Goal: Task Accomplishment & Management: Use online tool/utility

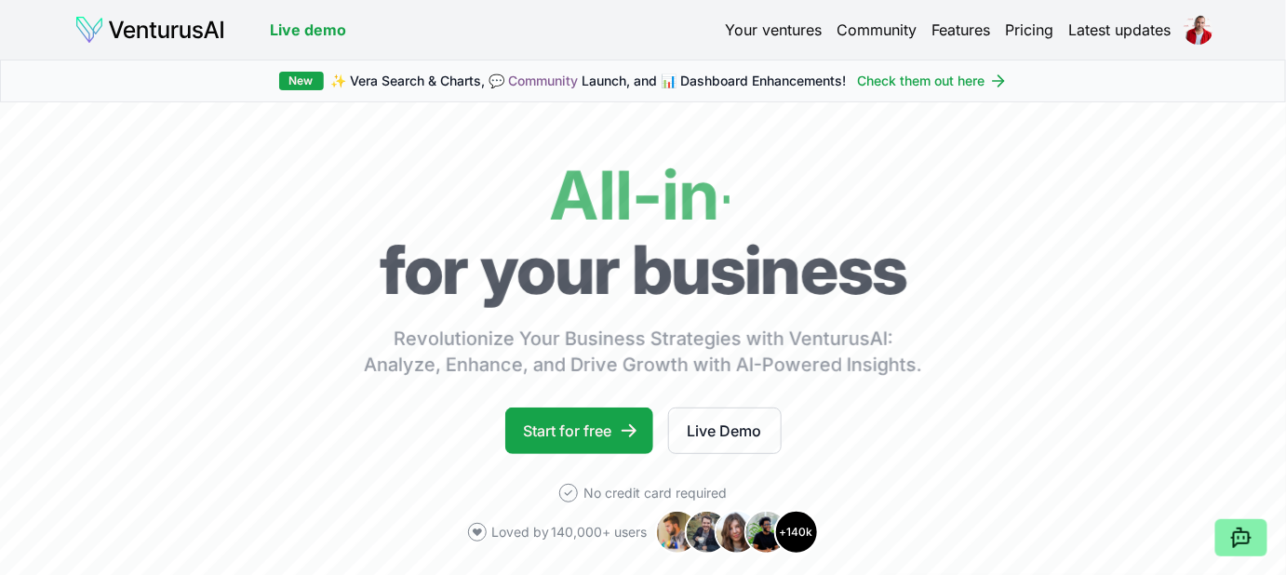
click at [761, 37] on link "Your ventures" at bounding box center [773, 30] width 97 height 22
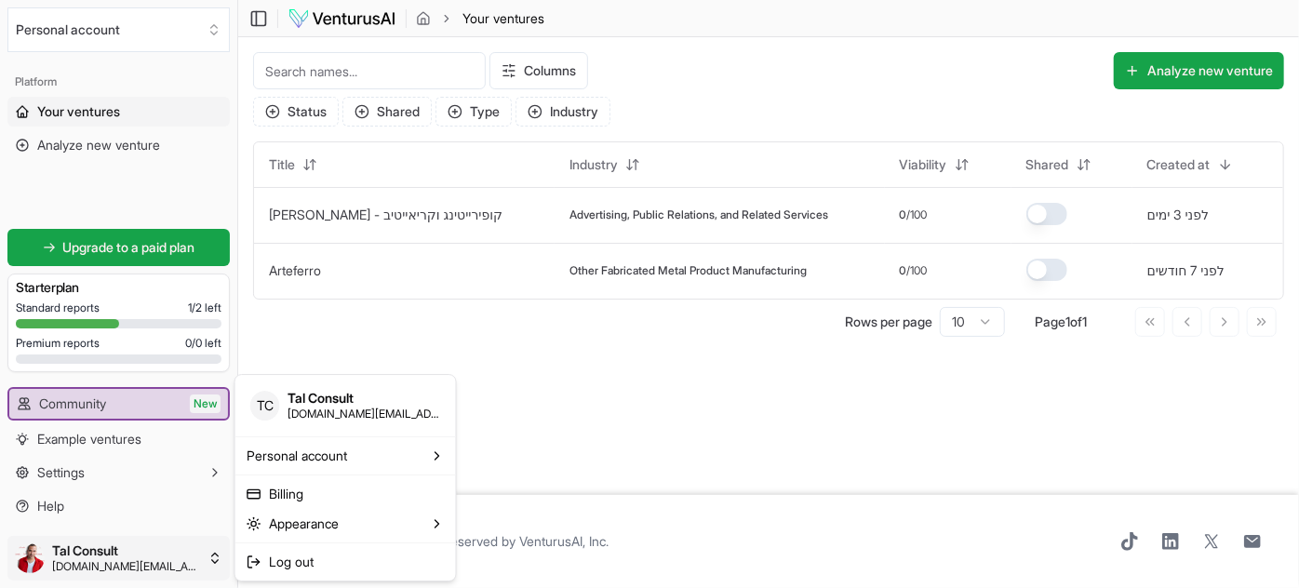
click at [35, 565] on html "We value your privacy We use cookies to enhance your browsing experience, serve…" at bounding box center [649, 294] width 1299 height 588
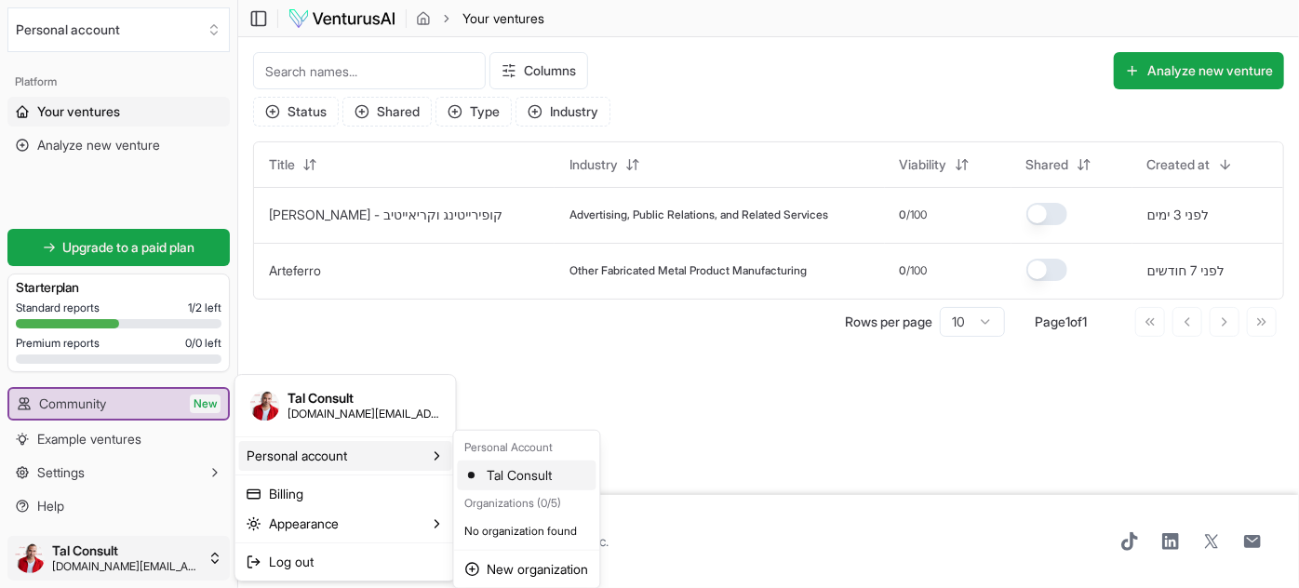
click at [508, 476] on div "Tal Consult" at bounding box center [527, 476] width 139 height 30
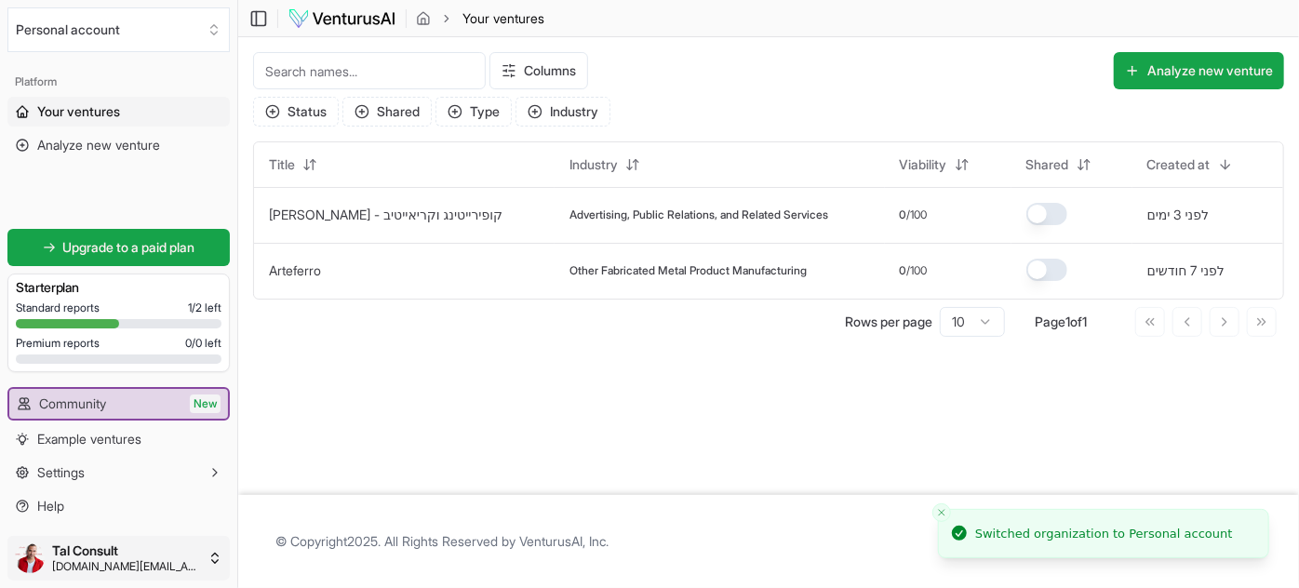
click at [110, 549] on html "We value your privacy We use cookies to enhance your browsing experience, serve…" at bounding box center [649, 294] width 1299 height 588
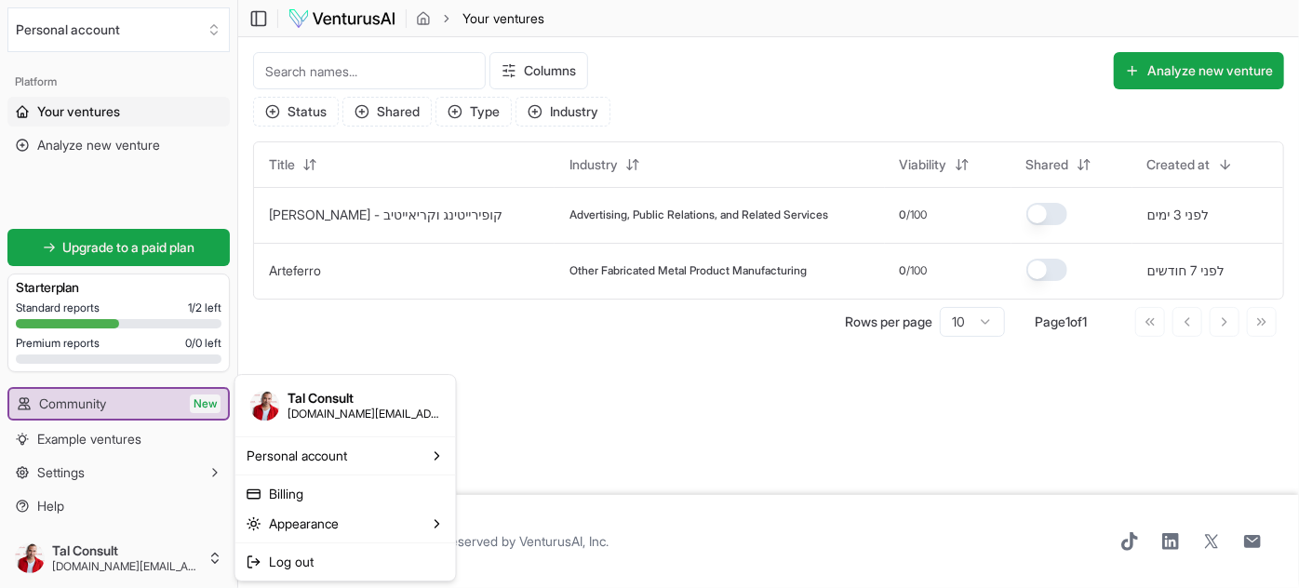
click at [552, 431] on html "We value your privacy We use cookies to enhance your browsing experience, serve…" at bounding box center [649, 294] width 1299 height 588
click at [181, 550] on html "We value your privacy We use cookies to enhance your browsing experience, serve…" at bounding box center [649, 294] width 1299 height 588
click at [310, 560] on span "Log out" at bounding box center [291, 562] width 45 height 19
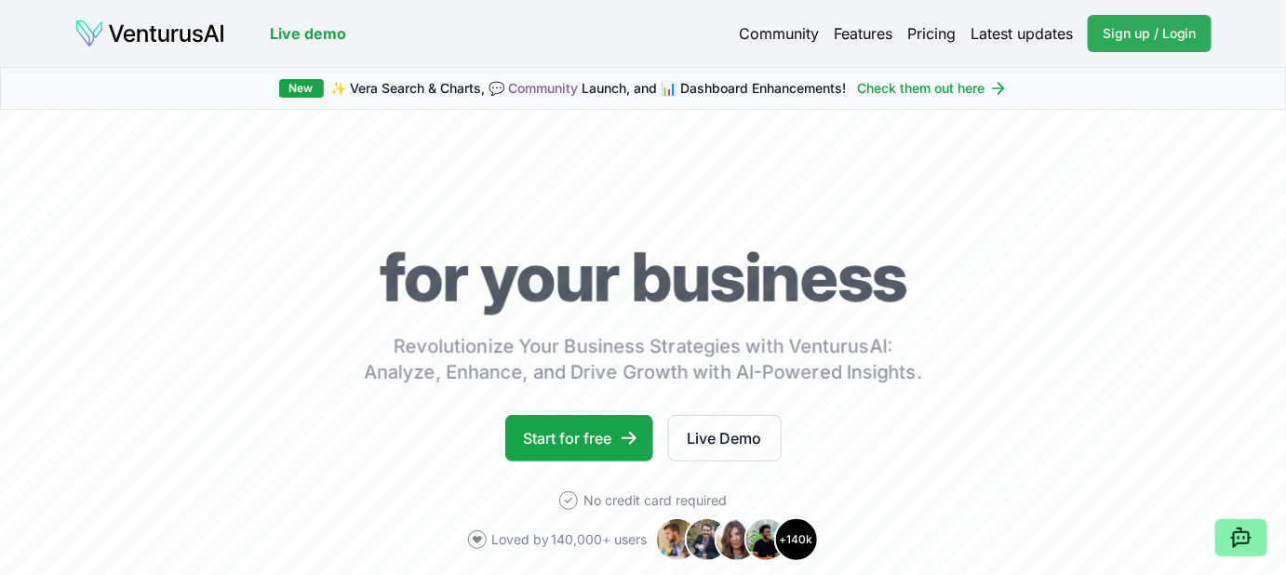
click at [1125, 29] on span "Sign up / Login" at bounding box center [1150, 33] width 94 height 19
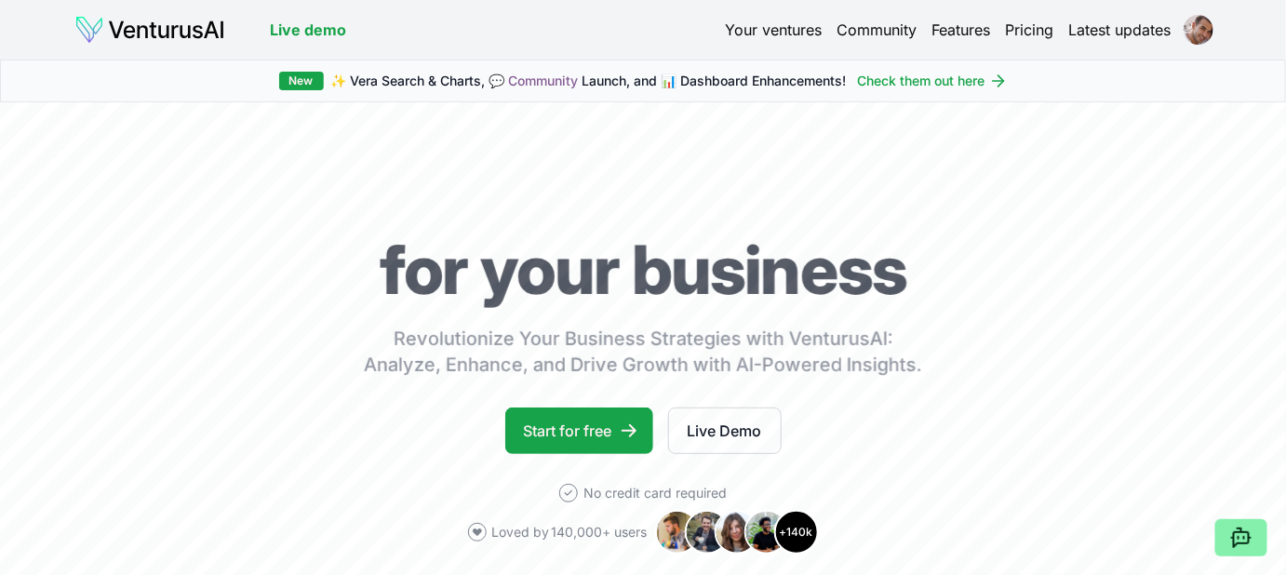
click at [789, 34] on link "Your ventures" at bounding box center [773, 30] width 97 height 22
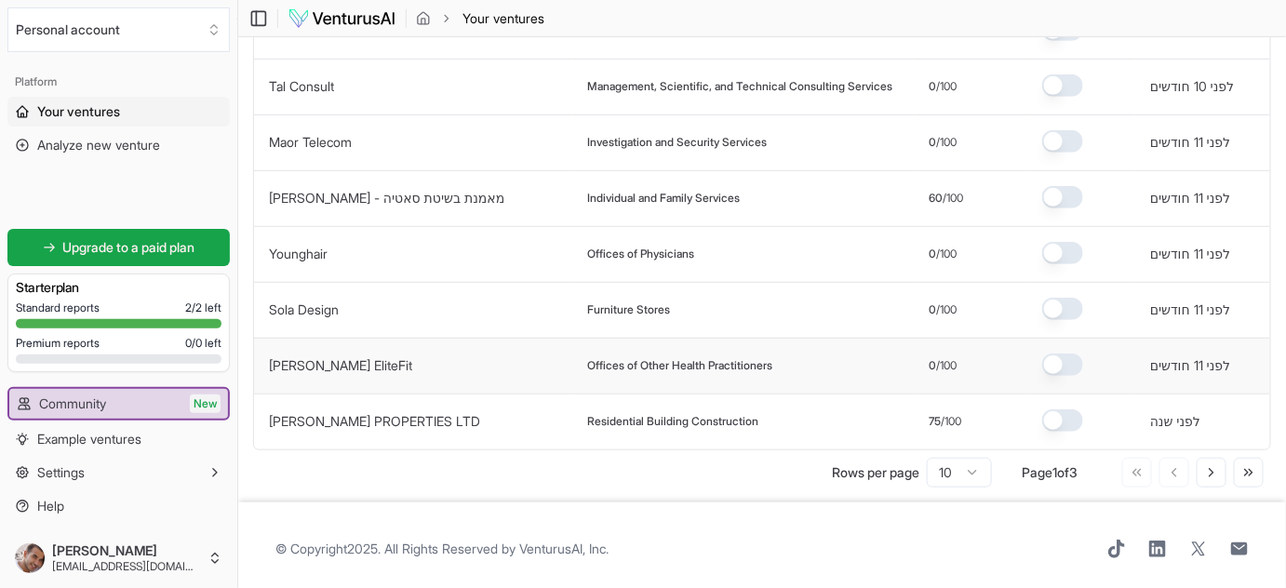
scroll to position [304, 0]
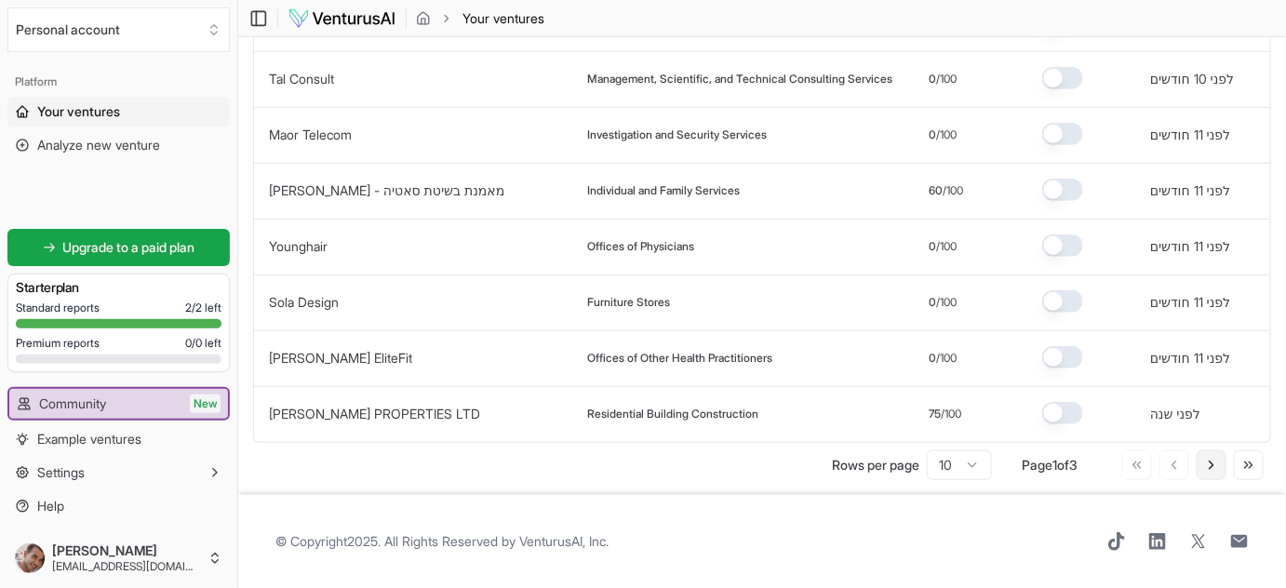
click at [1214, 463] on icon at bounding box center [1211, 465] width 15 height 15
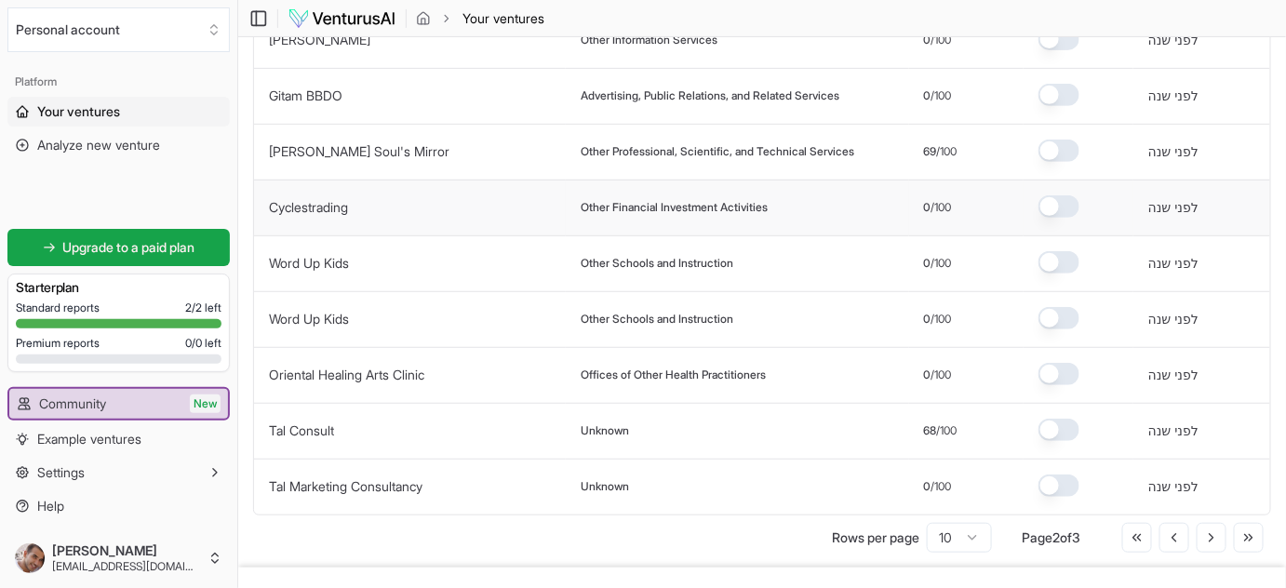
scroll to position [135, 0]
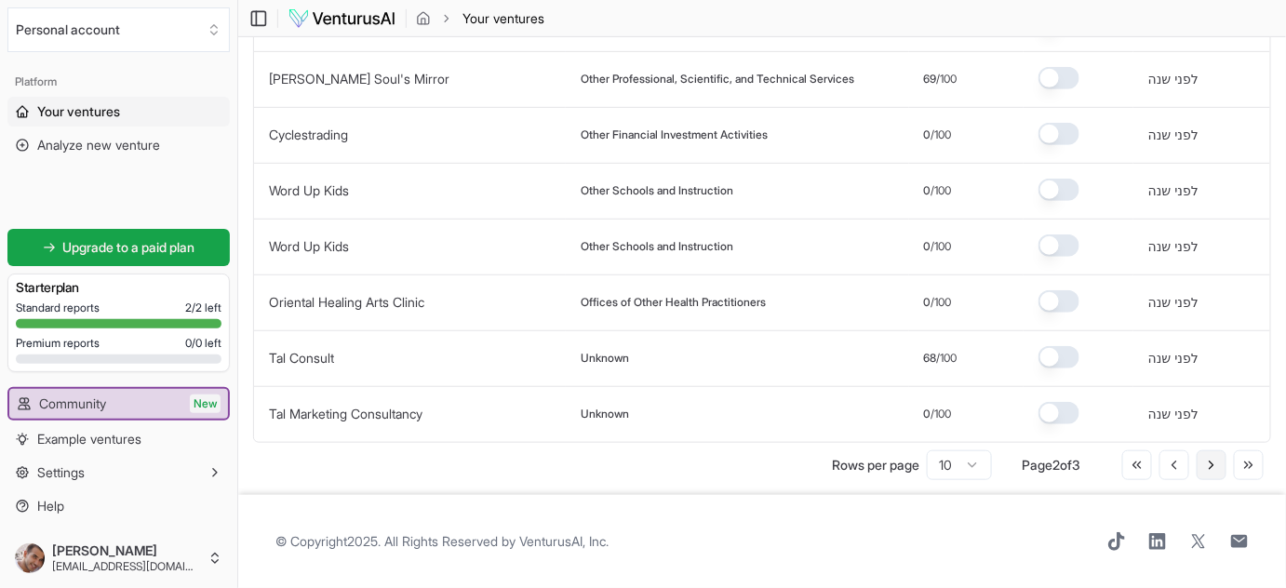
click at [1223, 461] on button "Go to next page" at bounding box center [1212, 465] width 30 height 30
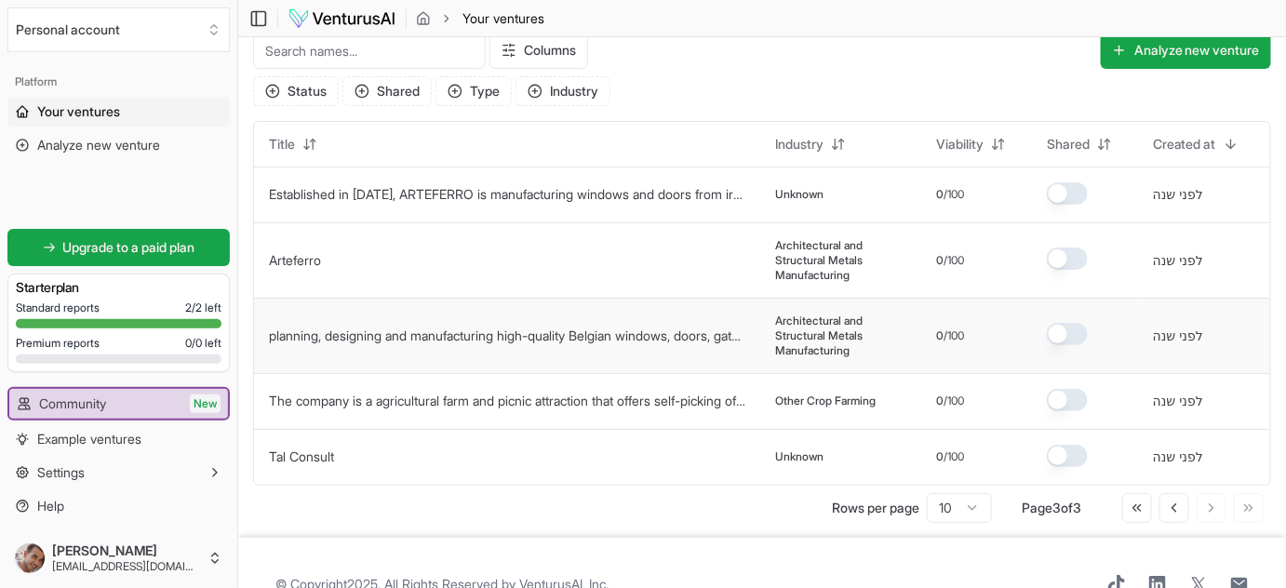
scroll to position [0, 0]
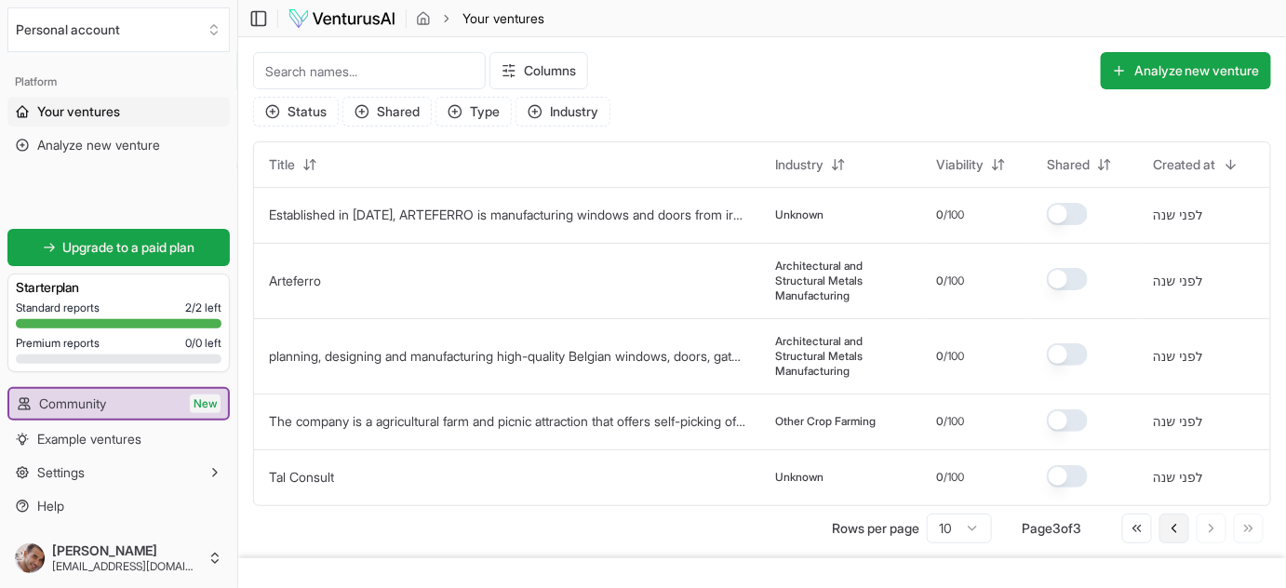
click at [1174, 530] on icon at bounding box center [1175, 528] width 4 height 7
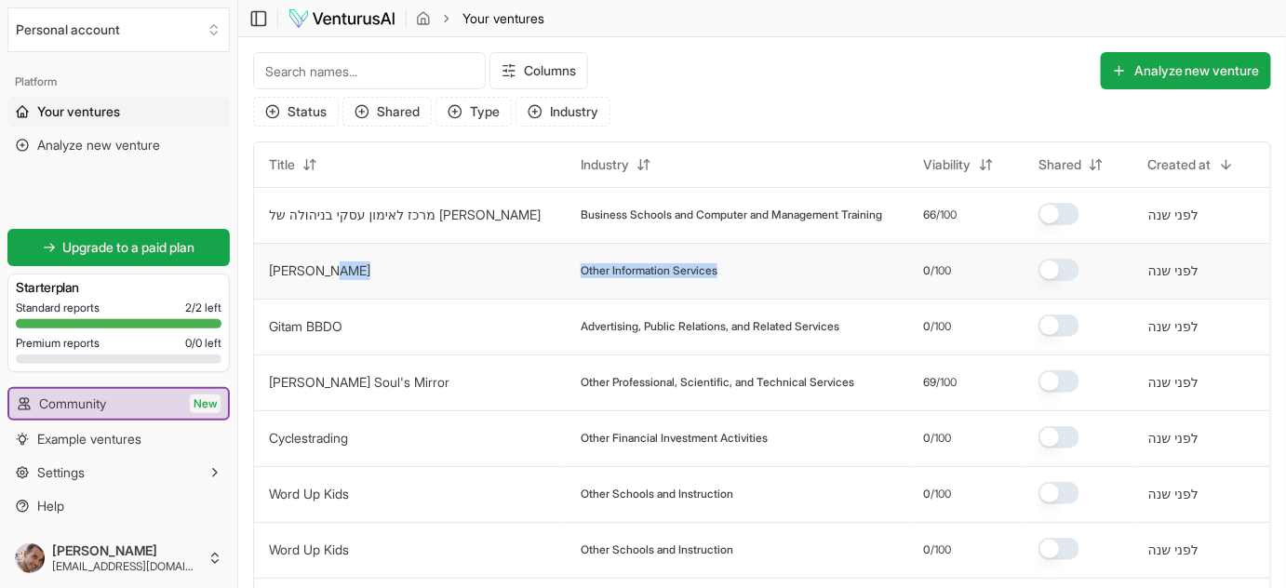
drag, startPoint x: 704, startPoint y: 271, endPoint x: 452, endPoint y: 272, distance: 251.3
click at [452, 272] on tr "[PERSON_NAME] Other Information Services 0 /100 לפני שנה" at bounding box center [762, 271] width 1016 height 56
click at [837, 89] on div "Columns Analyze new venture" at bounding box center [762, 74] width 1018 height 45
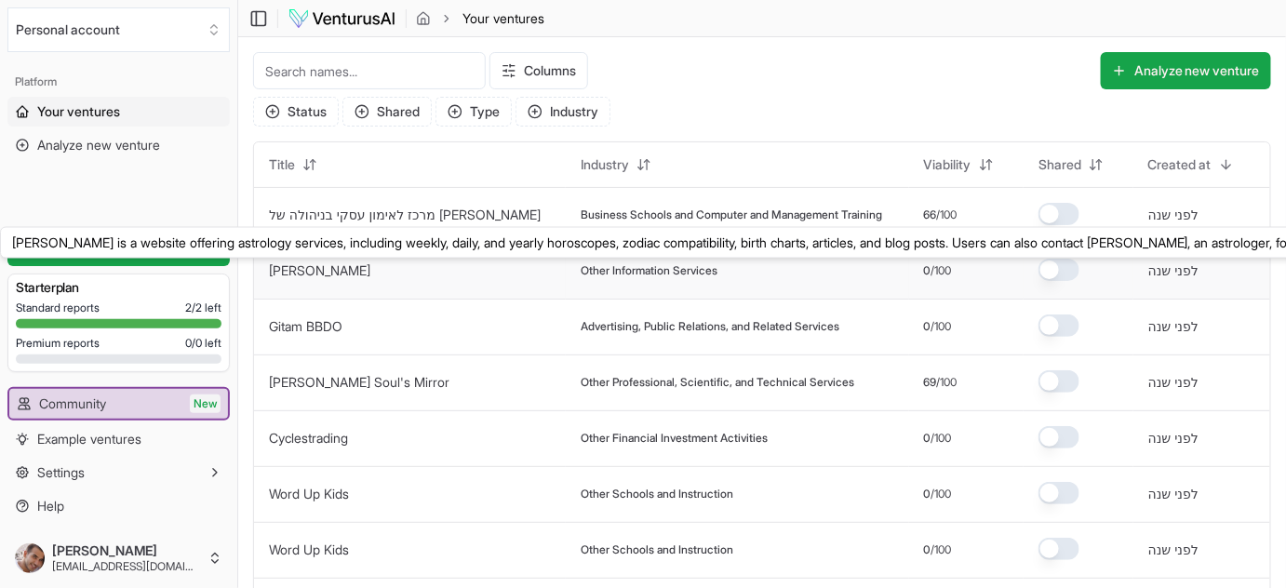
click at [294, 266] on link "[PERSON_NAME]" at bounding box center [319, 270] width 101 height 16
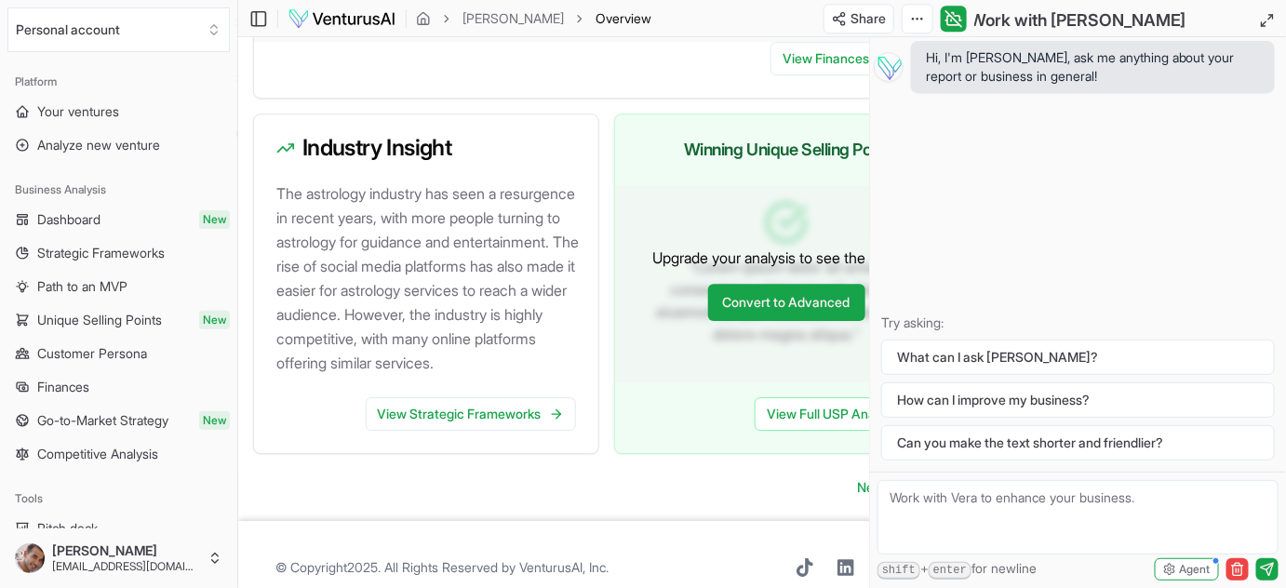
scroll to position [1843, 0]
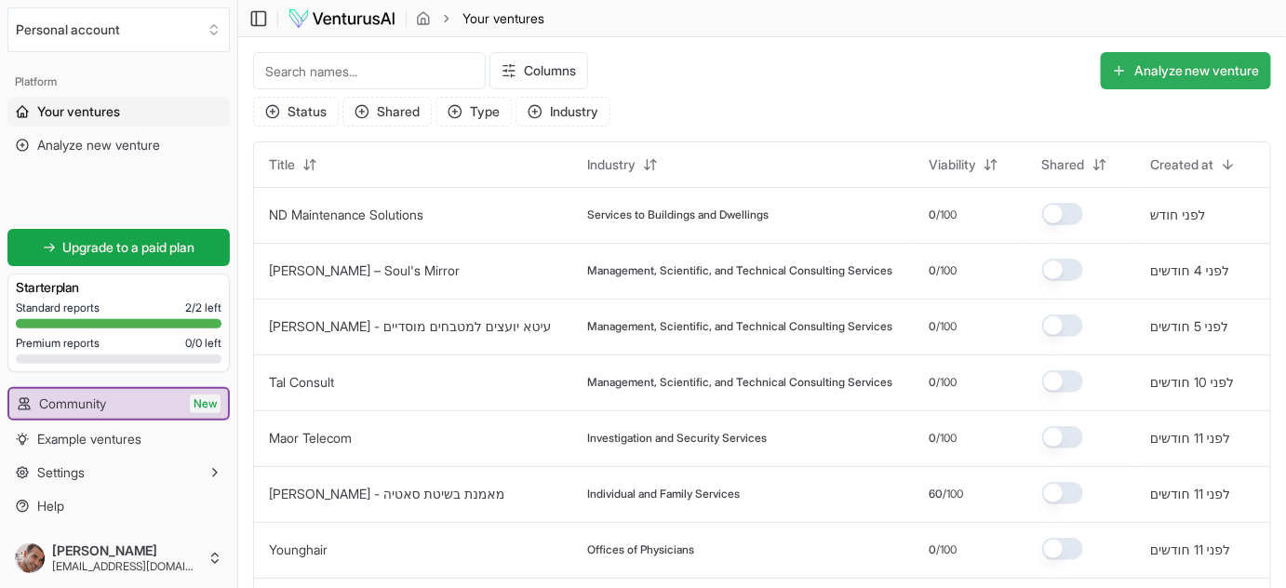
click at [1204, 78] on button "Analyze new venture" at bounding box center [1186, 70] width 170 height 37
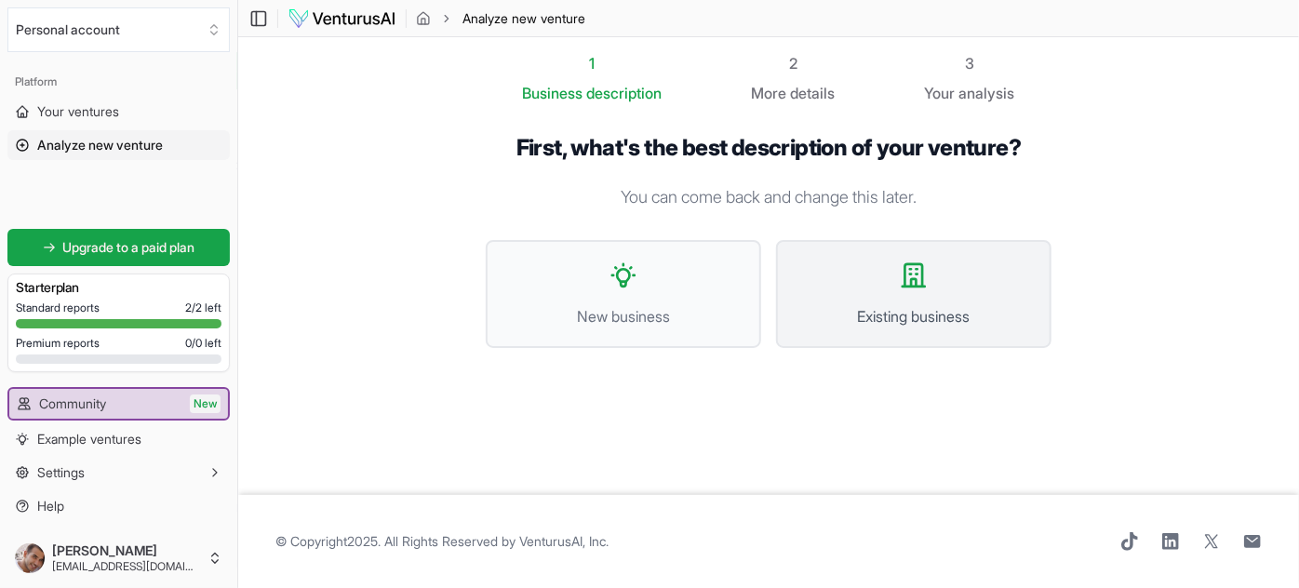
click at [908, 292] on button "Existing business" at bounding box center [913, 294] width 275 height 108
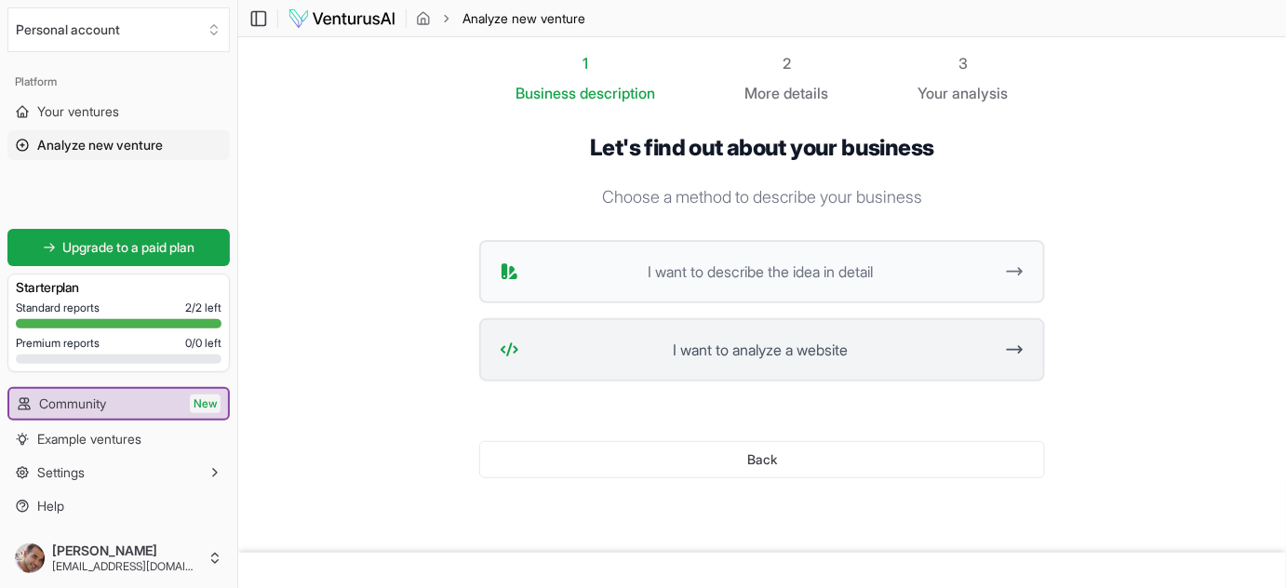
click at [712, 367] on button "I want to analyze a website" at bounding box center [762, 349] width 566 height 63
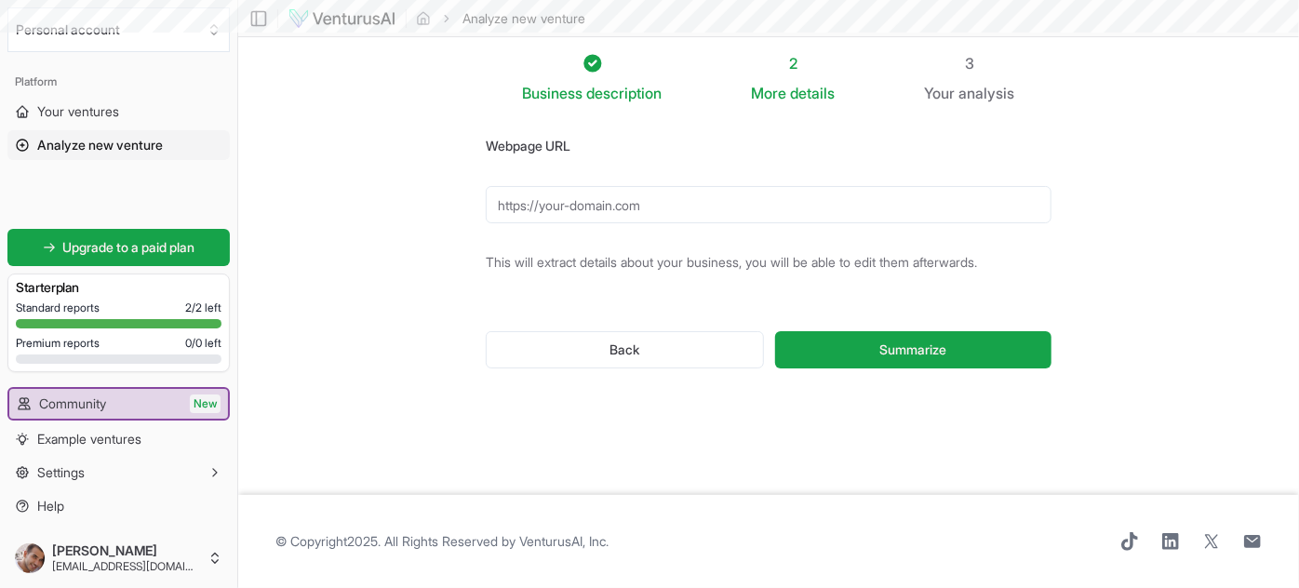
drag, startPoint x: 668, startPoint y: 213, endPoint x: 684, endPoint y: 208, distance: 16.8
click at [668, 213] on input "Webpage URL" at bounding box center [769, 204] width 566 height 37
paste input "[URL][DOMAIN_NAME]"
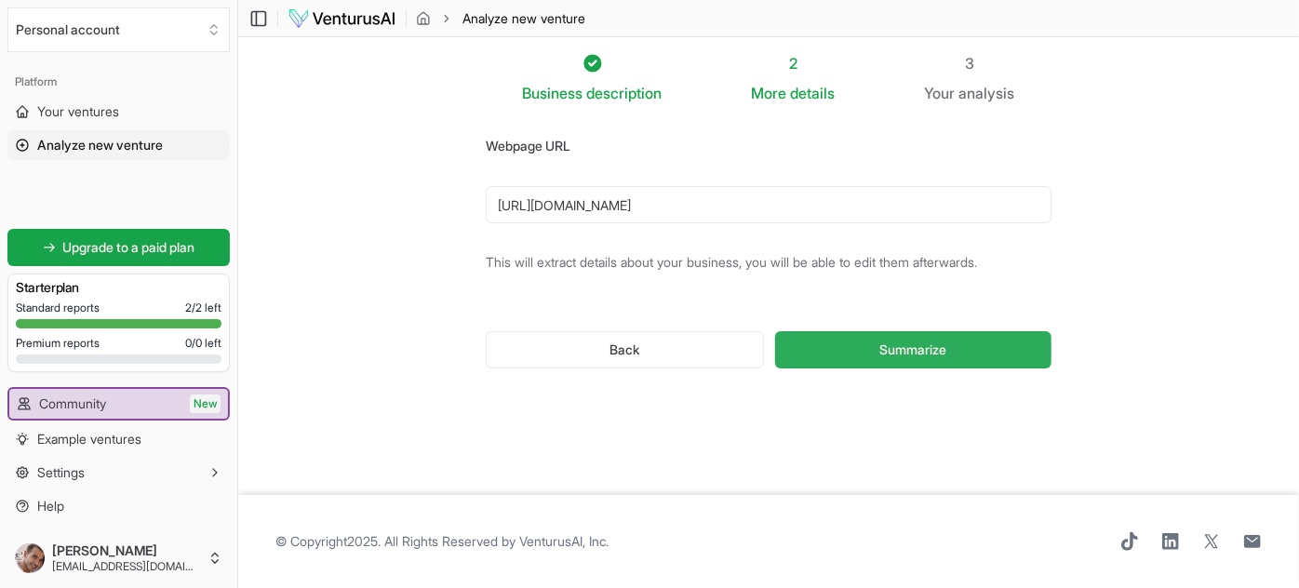
type input "[URL][DOMAIN_NAME]"
click at [925, 367] on button "Summarize" at bounding box center [913, 349] width 276 height 37
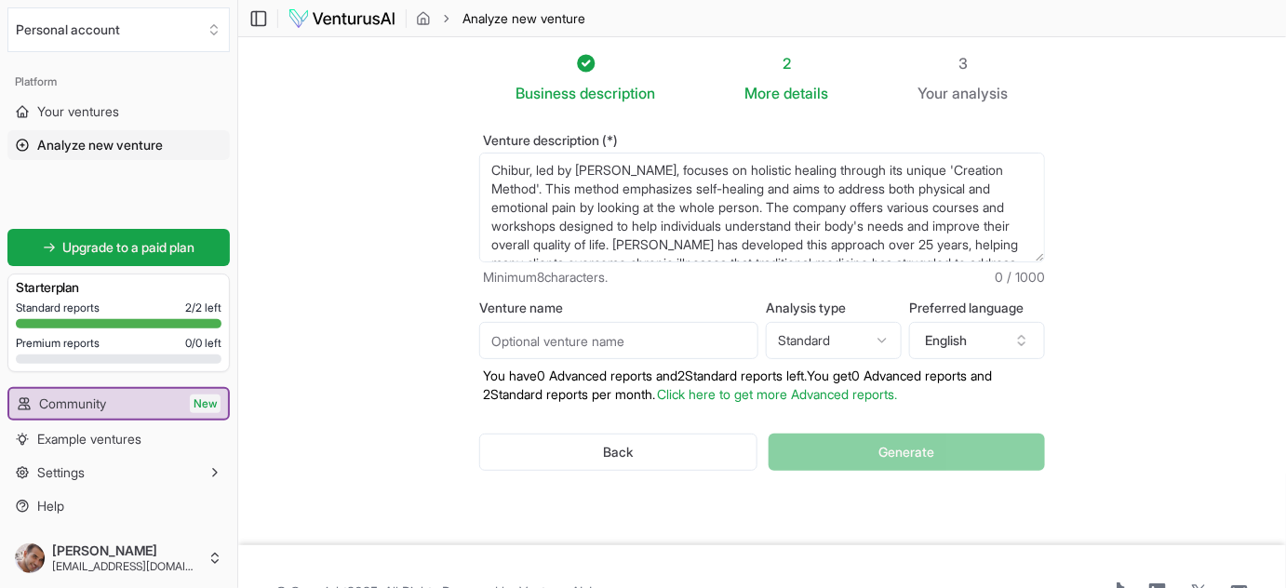
click at [680, 342] on input "Venture name" at bounding box center [618, 340] width 279 height 37
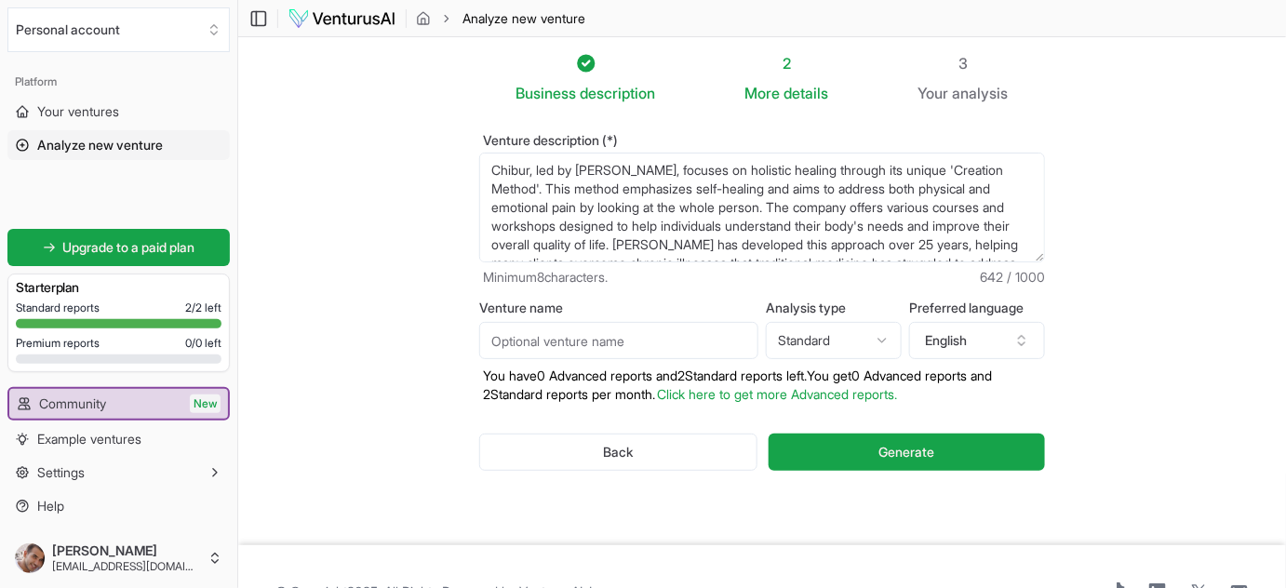
click at [1117, 355] on section "Business description 2 More details 3 Your analysis Venture description (*) [PE…" at bounding box center [762, 291] width 1048 height 508
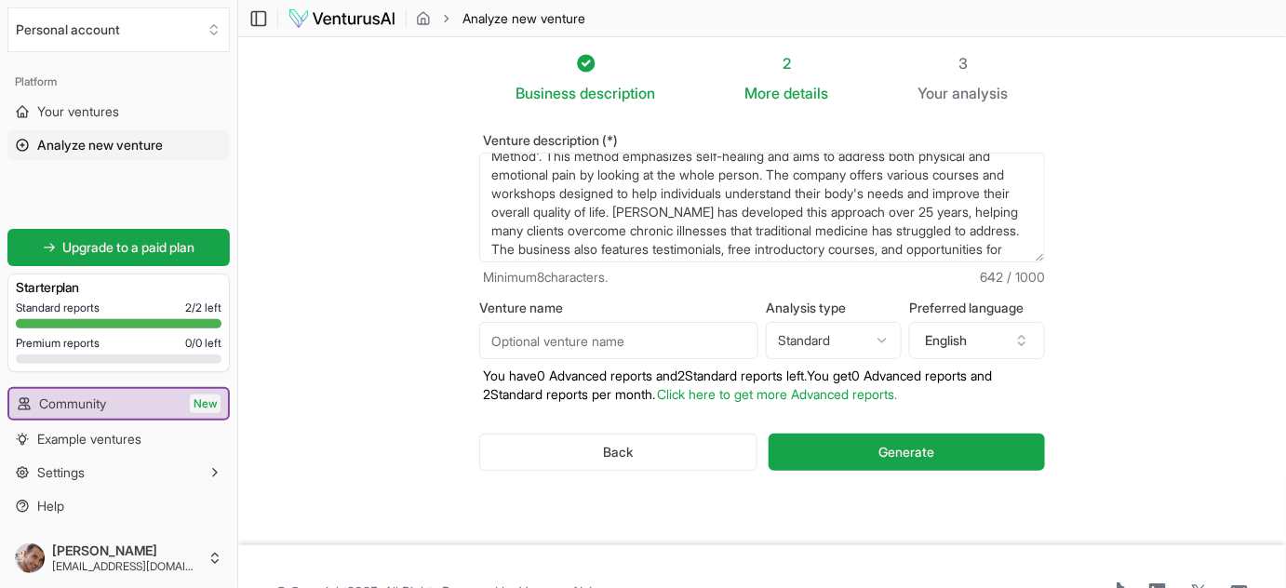
scroll to position [55, 0]
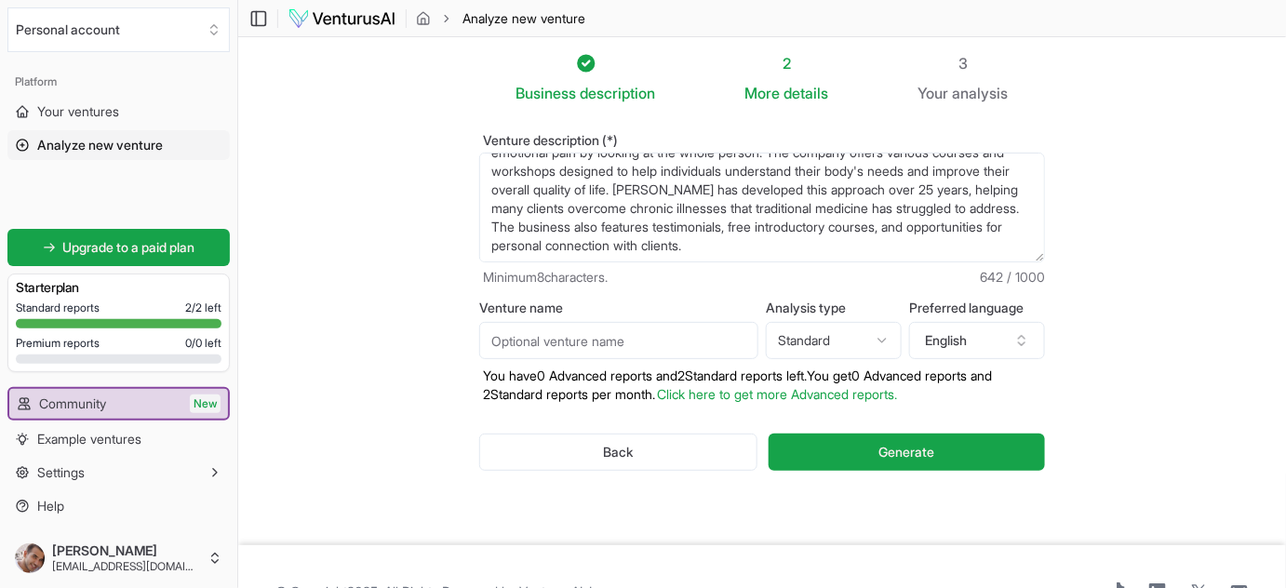
drag, startPoint x: 535, startPoint y: 161, endPoint x: 1000, endPoint y: 260, distance: 475.6
click at [1000, 260] on textarea "Chibur, led by [PERSON_NAME], focuses on holistic healing through its unique 'C…" at bounding box center [762, 208] width 566 height 110
click at [904, 260] on textarea "Chibur, led by [PERSON_NAME], focuses on holistic healing through its unique 'C…" at bounding box center [762, 208] width 566 height 110
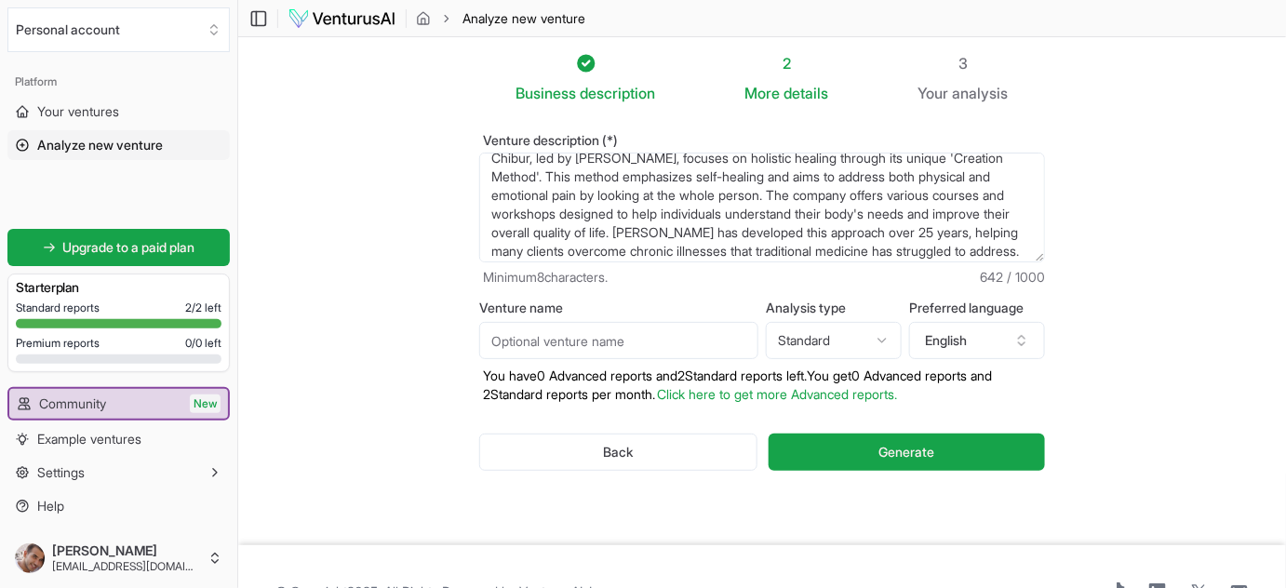
scroll to position [0, 0]
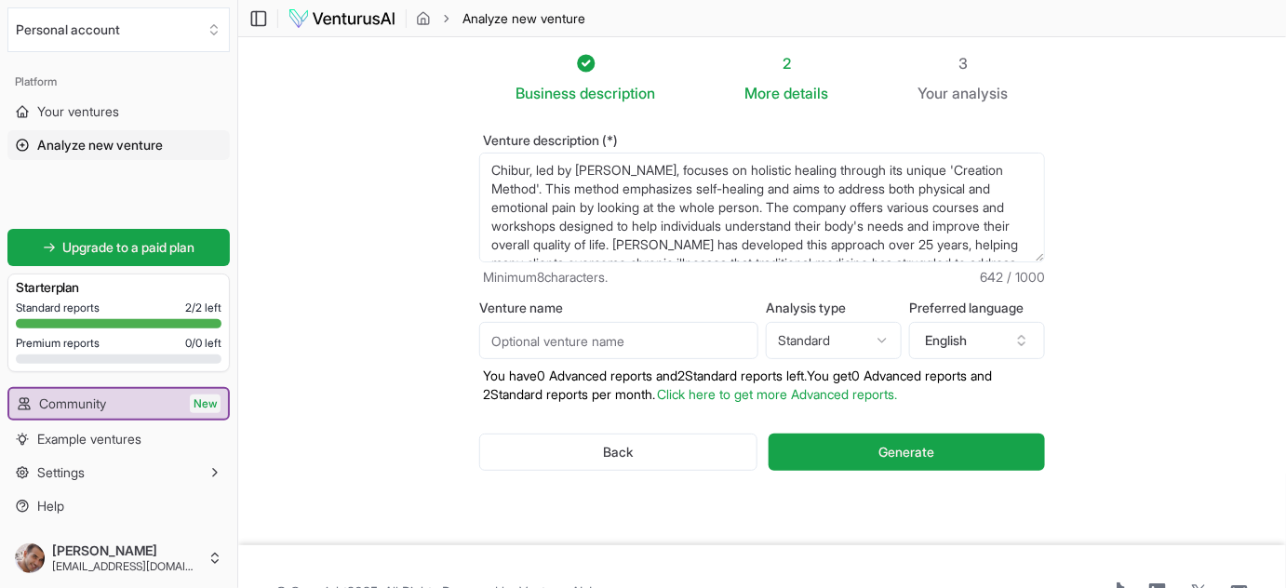
drag, startPoint x: 791, startPoint y: 168, endPoint x: 1035, endPoint y: 230, distance: 251.7
click at [1035, 230] on textarea "Chibur, led by [PERSON_NAME], focuses on holistic healing through its unique 'C…" at bounding box center [762, 208] width 566 height 110
click at [610, 209] on textarea "Chibur, led by [PERSON_NAME], focuses on holistic healing through its unique 'C…" at bounding box center [762, 208] width 566 height 110
drag, startPoint x: 576, startPoint y: 213, endPoint x: 1021, endPoint y: 230, distance: 445.1
click at [1021, 230] on textarea "Chibur, led by [PERSON_NAME], focuses on holistic healing through its unique 'C…" at bounding box center [762, 208] width 566 height 110
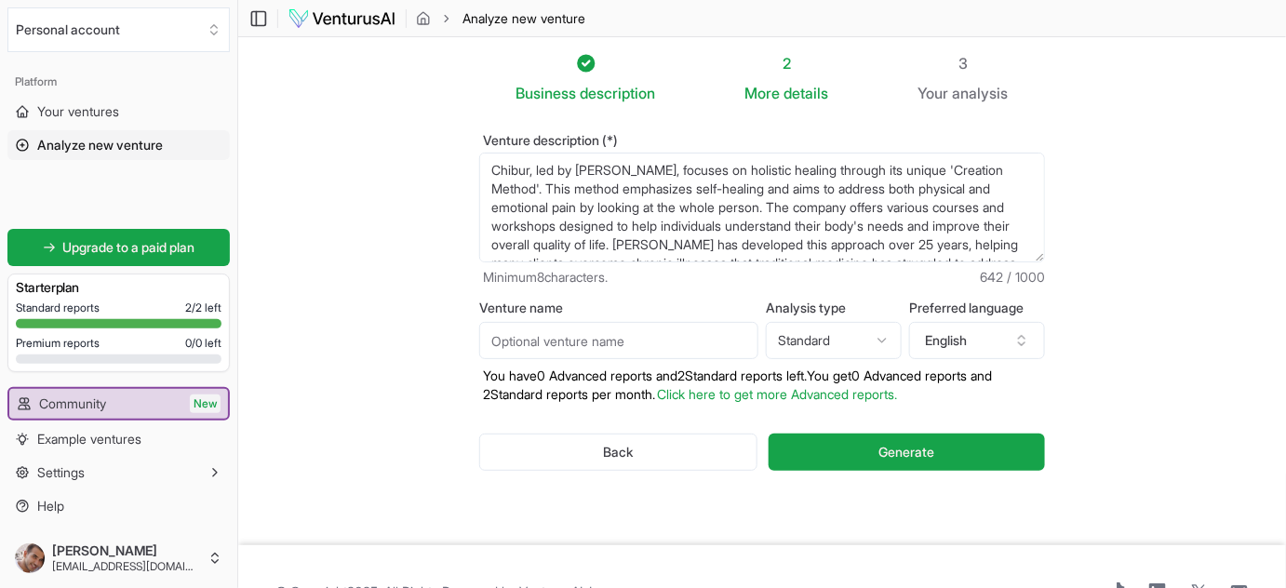
click at [873, 221] on textarea "Chibur, led by [PERSON_NAME], focuses on holistic healing through its unique 'C…" at bounding box center [762, 208] width 566 height 110
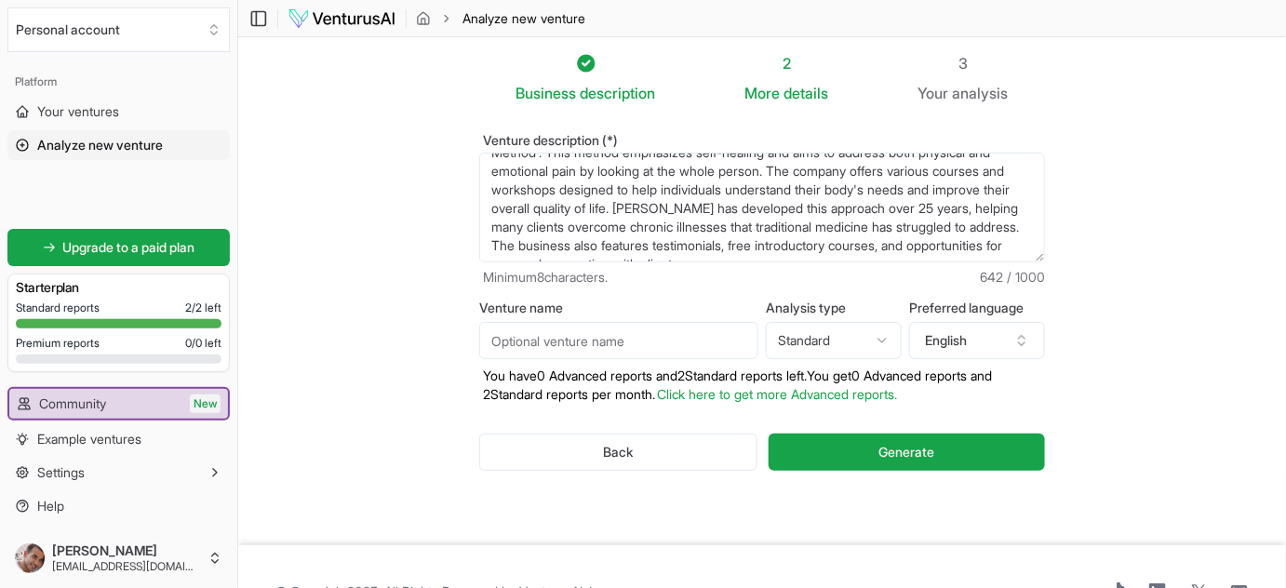
scroll to position [55, 0]
drag, startPoint x: 515, startPoint y: 188, endPoint x: 1029, endPoint y: 190, distance: 514.6
click at [1029, 190] on textarea "Chibur, led by [PERSON_NAME], focuses on holistic healing through its unique 'C…" at bounding box center [762, 208] width 566 height 110
click at [719, 181] on textarea "Chibur, led by [PERSON_NAME], focuses on holistic healing through its unique 'C…" at bounding box center [762, 208] width 566 height 110
drag, startPoint x: 708, startPoint y: 183, endPoint x: 1033, endPoint y: 235, distance: 328.9
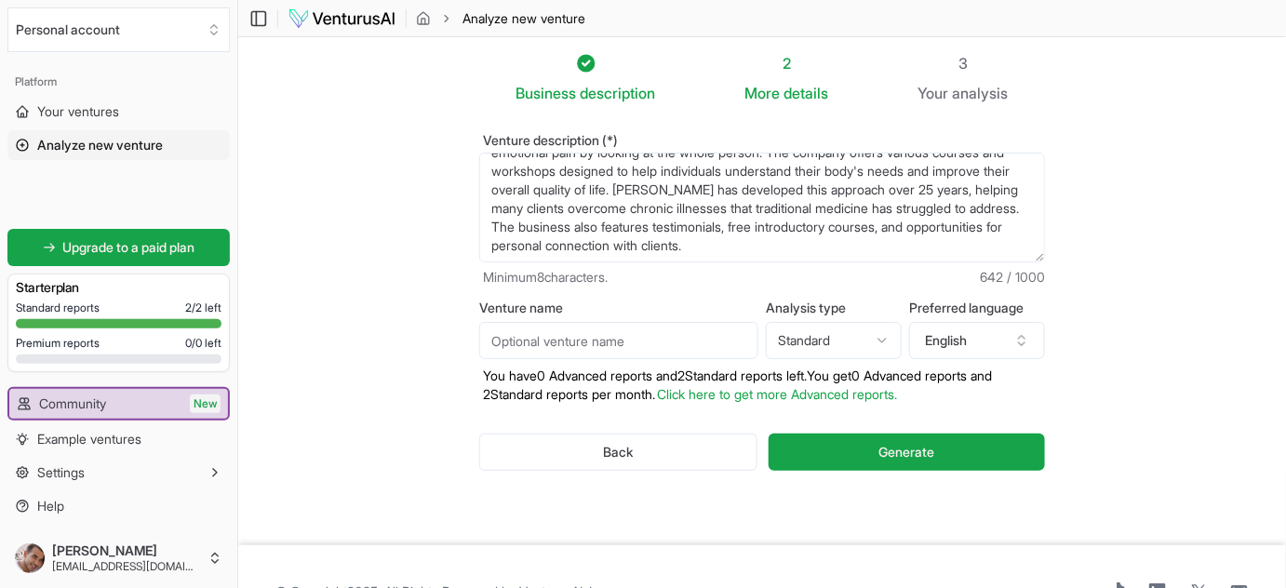
click at [1033, 235] on textarea "Chibur, led by [PERSON_NAME], focuses on holistic healing through its unique 'C…" at bounding box center [762, 208] width 566 height 110
click at [893, 437] on button "Generate" at bounding box center [907, 452] width 276 height 37
click at [867, 228] on textarea "Chibur, led by [PERSON_NAME], focuses on holistic healing through its unique 'C…" at bounding box center [762, 208] width 566 height 110
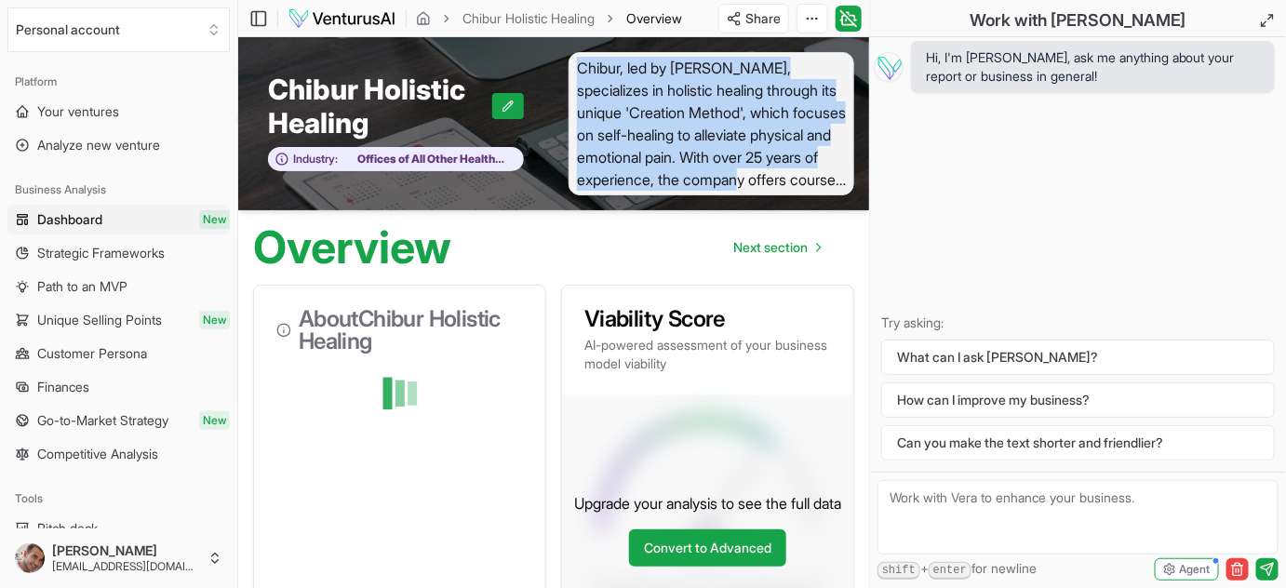
drag, startPoint x: 578, startPoint y: 65, endPoint x: 829, endPoint y: 171, distance: 272.7
click at [829, 171] on span "Chibur, led by [PERSON_NAME], specializes in holistic healing through its uniqu…" at bounding box center [712, 123] width 286 height 143
click at [672, 152] on span "Chibur, led by [PERSON_NAME], specializes in holistic healing through its uniqu…" at bounding box center [712, 123] width 286 height 143
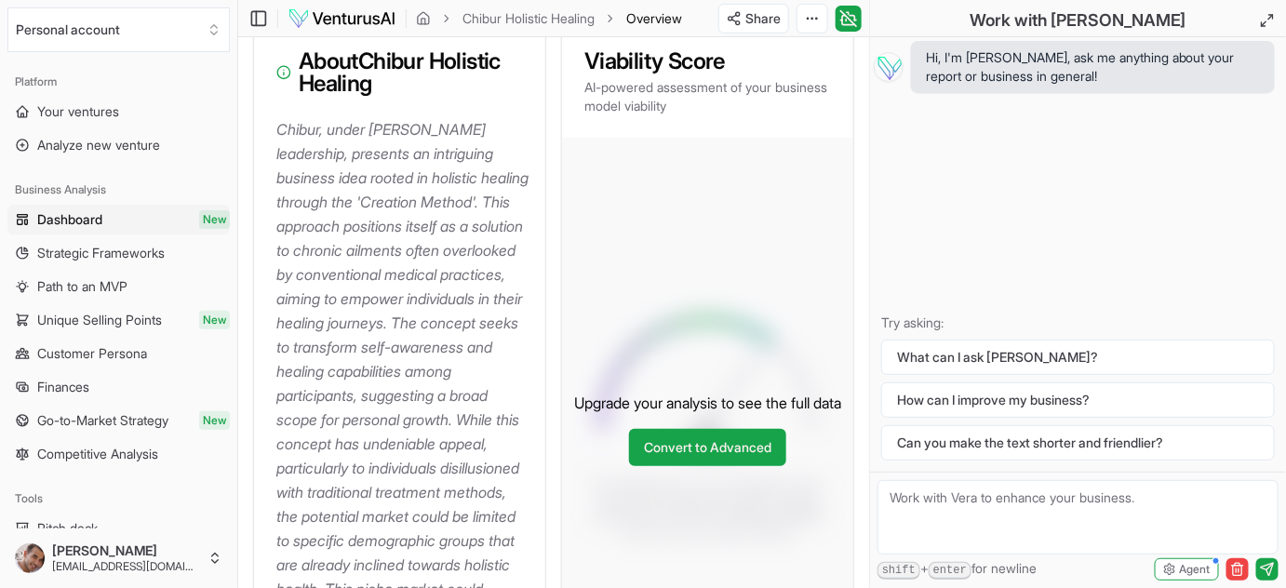
scroll to position [253, 0]
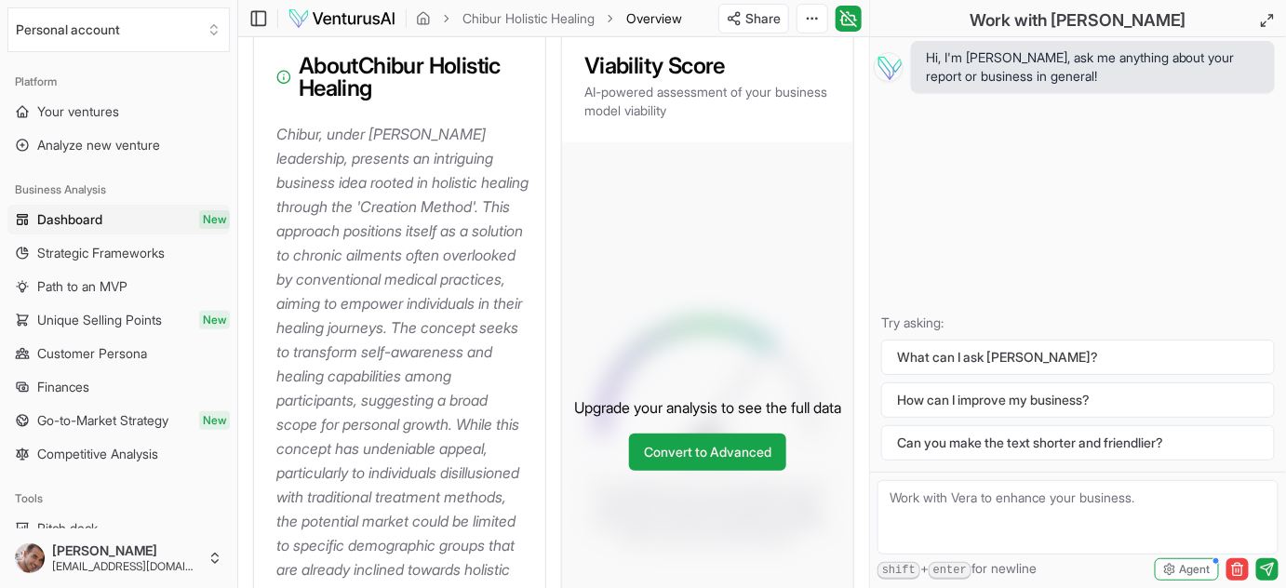
drag, startPoint x: 387, startPoint y: 409, endPoint x: 275, endPoint y: 126, distance: 304.1
click at [276, 126] on p "Chibur, under [PERSON_NAME] leadership, presents an intriguing business idea ro…" at bounding box center [403, 412] width 254 height 581
copy p "Chibur, under [PERSON_NAME] leadership, presents an intriguing business idea ro…"
